Goal: Entertainment & Leisure: Consume media (video, audio)

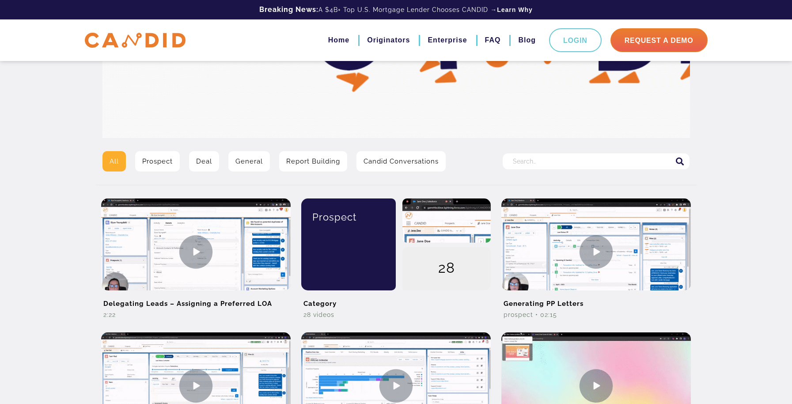
scroll to position [132, 0]
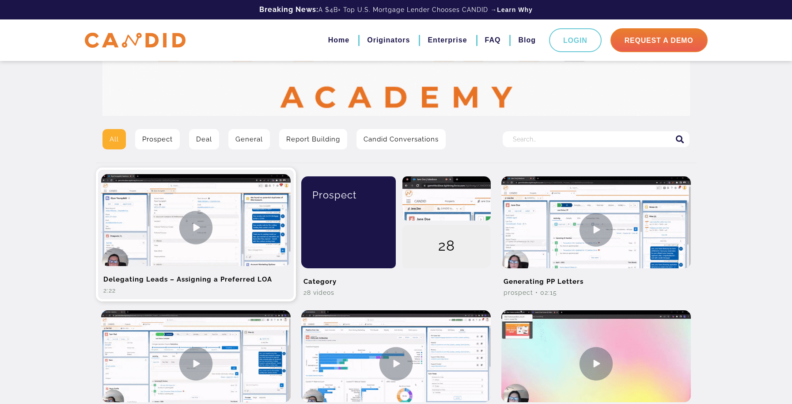
click at [194, 226] on img at bounding box center [195, 227] width 189 height 106
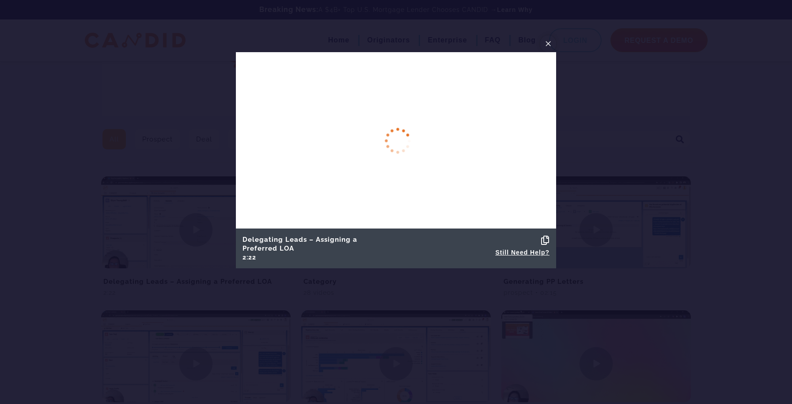
click at [547, 41] on span "×" at bounding box center [548, 44] width 7 height 14
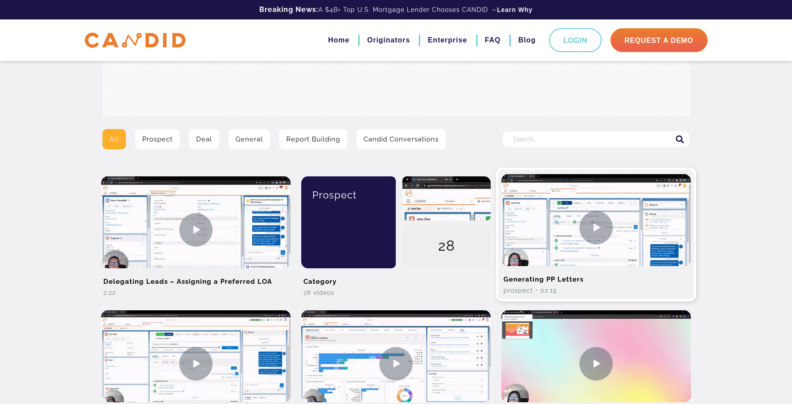
click at [594, 226] on img at bounding box center [595, 227] width 189 height 106
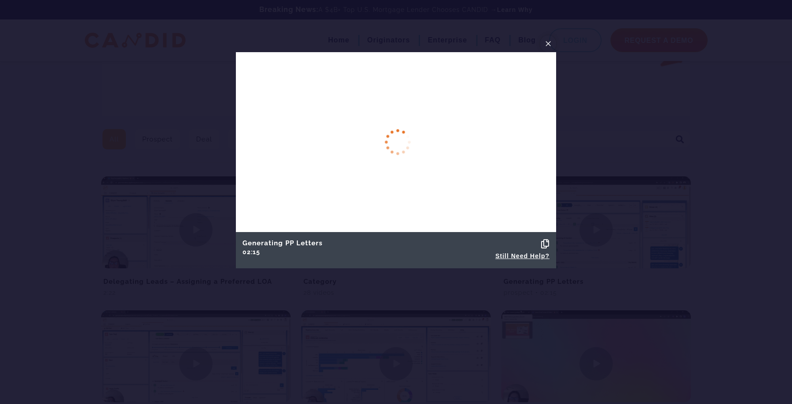
click at [547, 44] on span "×" at bounding box center [548, 44] width 7 height 14
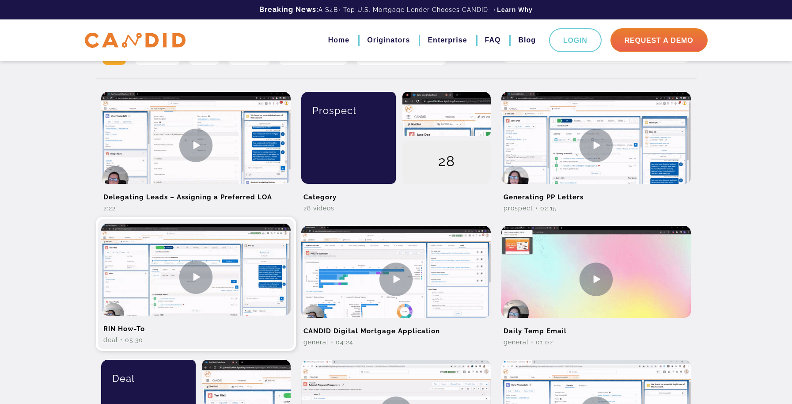
scroll to position [221, 0]
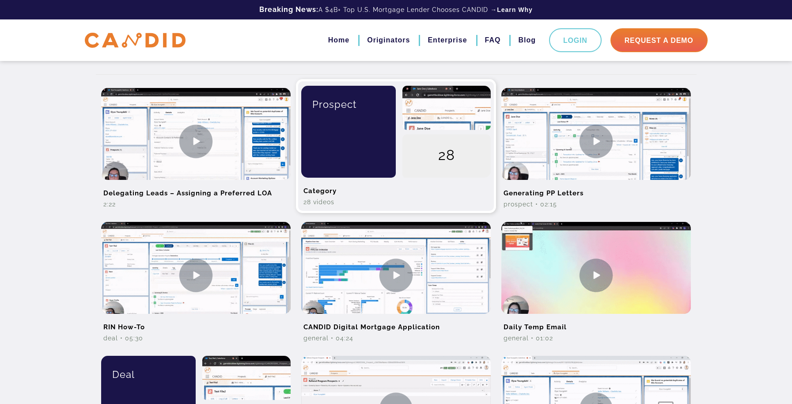
click at [366, 137] on div "Prospect" at bounding box center [346, 132] width 102 height 92
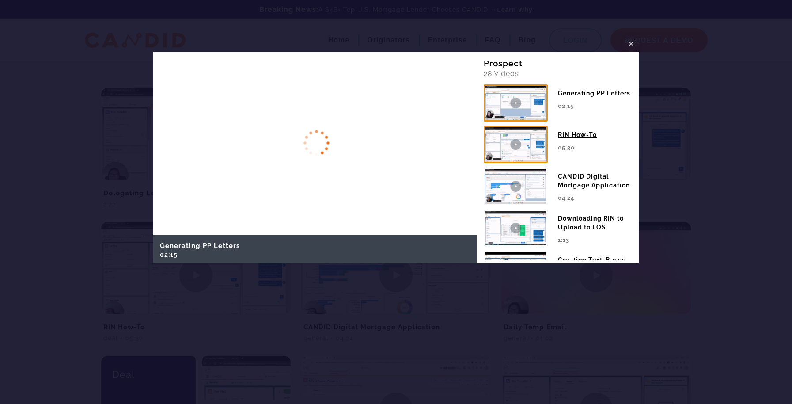
click at [514, 144] on img at bounding box center [516, 144] width 64 height 37
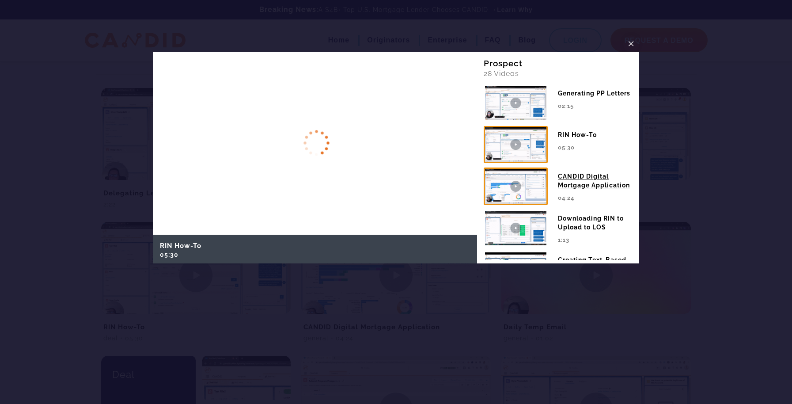
click at [533, 189] on img at bounding box center [516, 185] width 64 height 37
click at [630, 43] on span "×" at bounding box center [631, 44] width 7 height 14
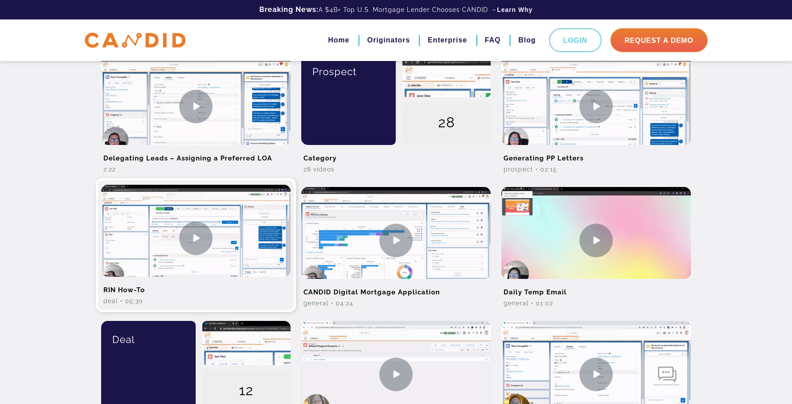
scroll to position [309, 0]
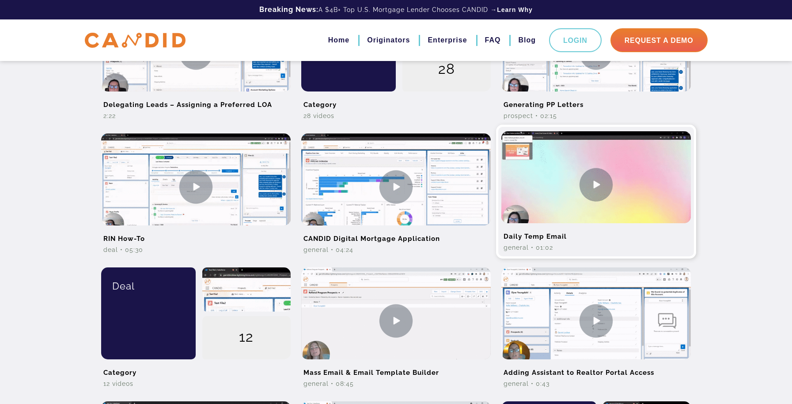
click at [595, 185] on img at bounding box center [595, 184] width 189 height 106
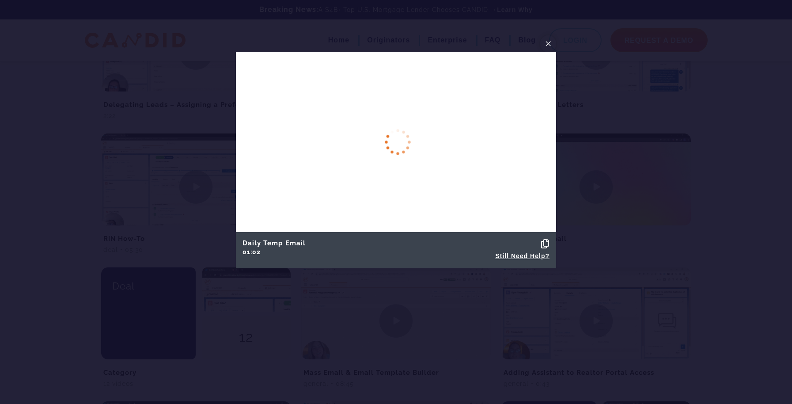
click at [550, 41] on span "×" at bounding box center [548, 44] width 7 height 14
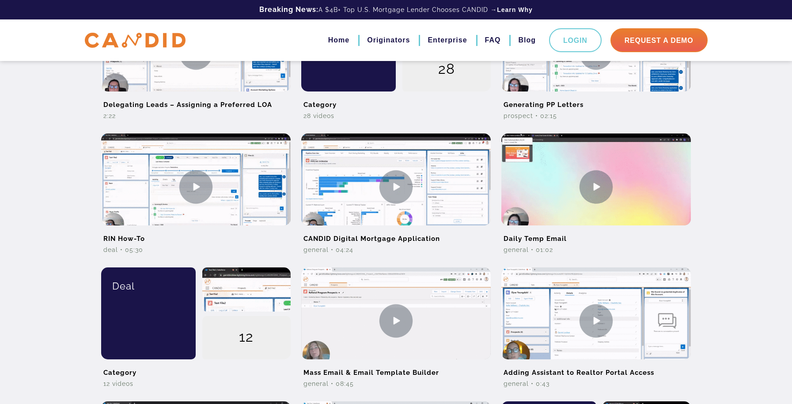
click at [762, 186] on div "All Prospect Deal General Report Building Candid Conversations Search for: Dele…" at bounding box center [396, 202] width 792 height 1022
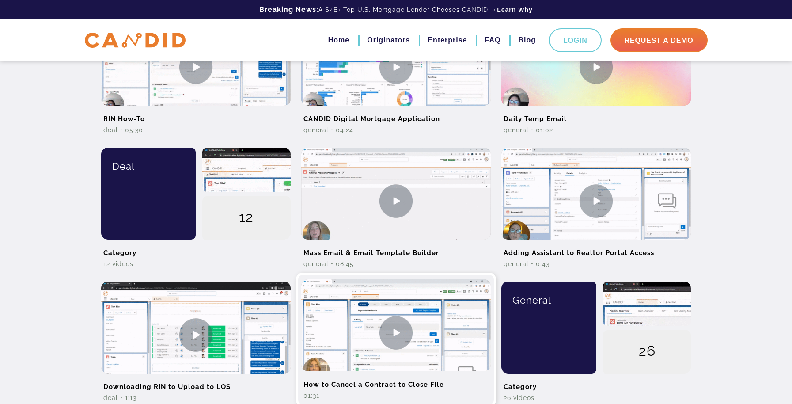
scroll to position [442, 0]
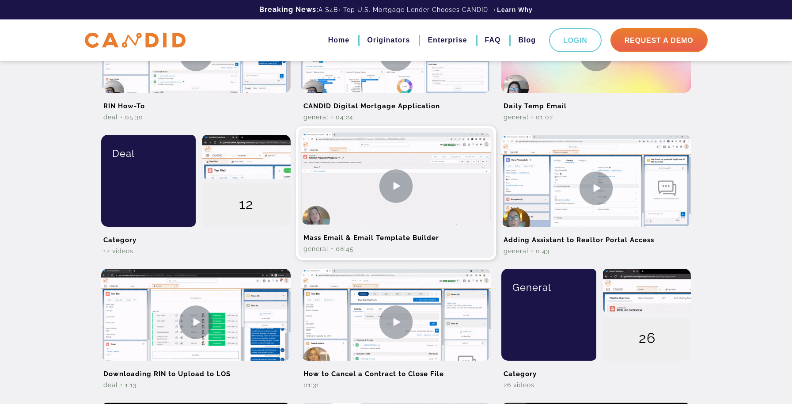
click at [395, 185] on img at bounding box center [395, 185] width 189 height 106
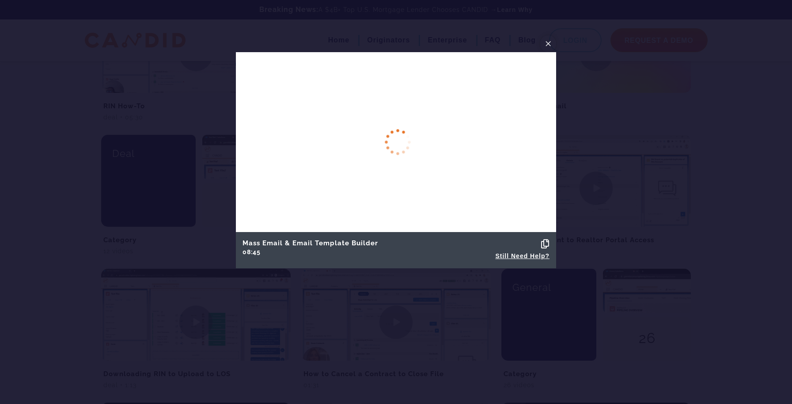
click at [547, 43] on span "×" at bounding box center [548, 44] width 7 height 14
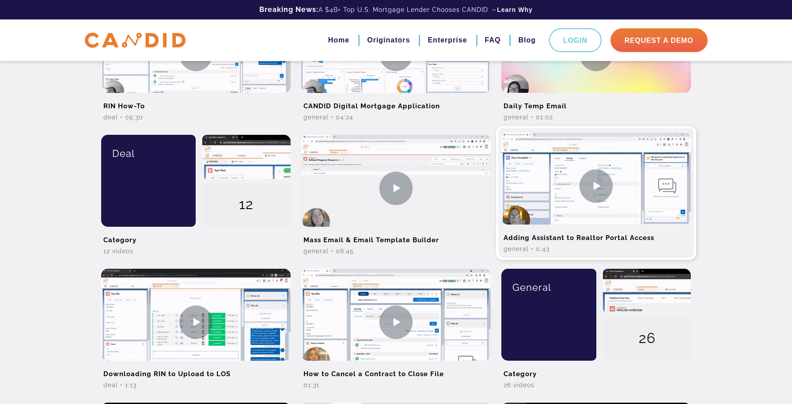
click at [594, 186] on img at bounding box center [595, 185] width 189 height 106
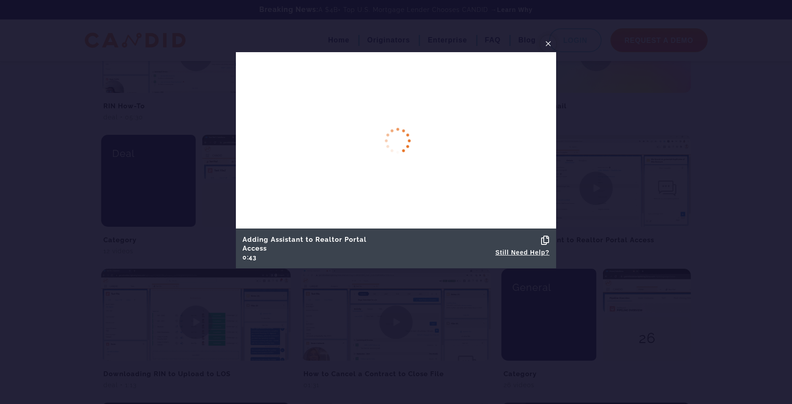
click at [549, 42] on span "×" at bounding box center [548, 44] width 7 height 14
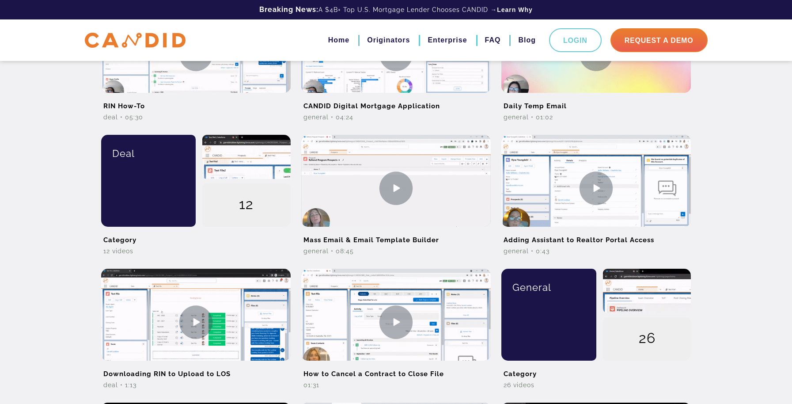
click at [738, 292] on div "All Prospect Deal General Report Building Candid Conversations Search for: Dele…" at bounding box center [396, 69] width 792 height 1022
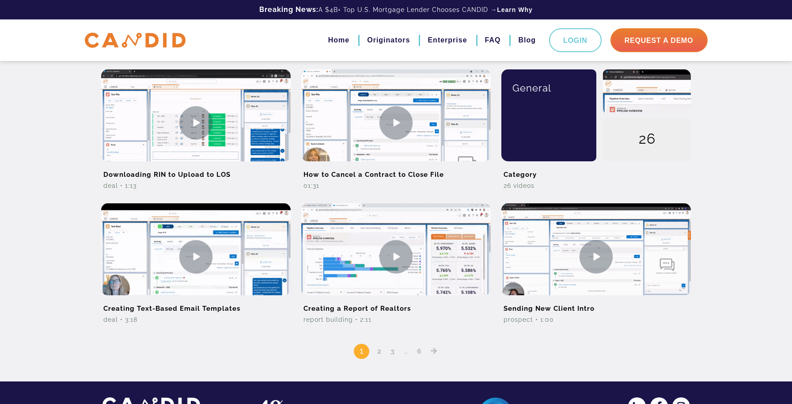
scroll to position [695, 0]
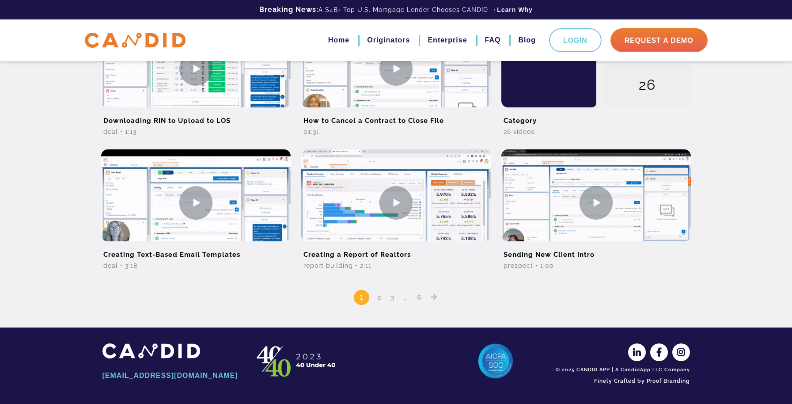
click at [434, 298] on icon "Posts pagination" at bounding box center [434, 296] width 7 height 7
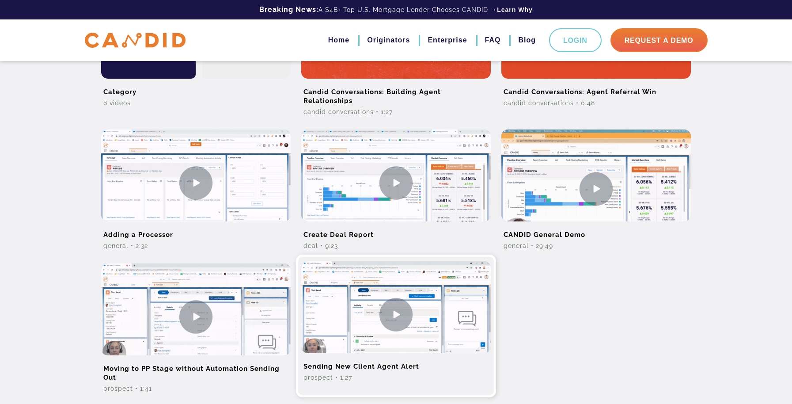
scroll to position [721, 0]
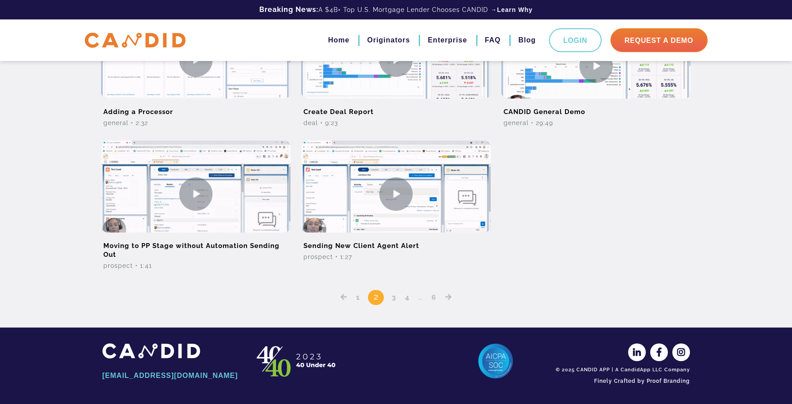
click at [357, 296] on link "1" at bounding box center [358, 297] width 10 height 8
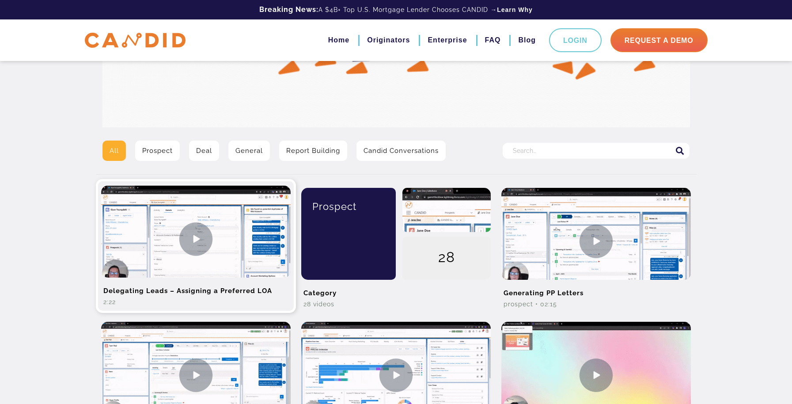
scroll to position [177, 0]
